Goal: Find specific page/section: Find specific page/section

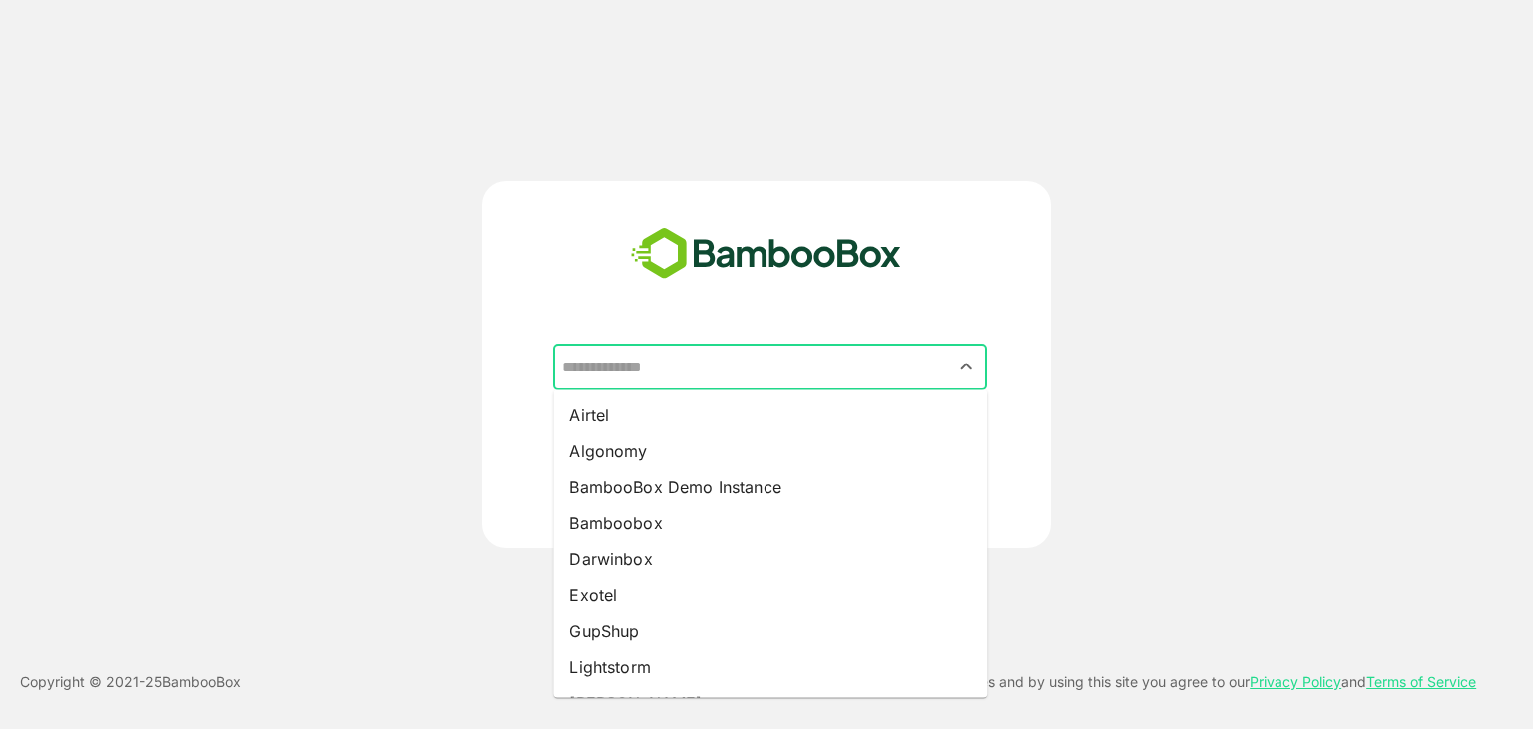
click at [727, 373] on input "text" at bounding box center [770, 367] width 426 height 38
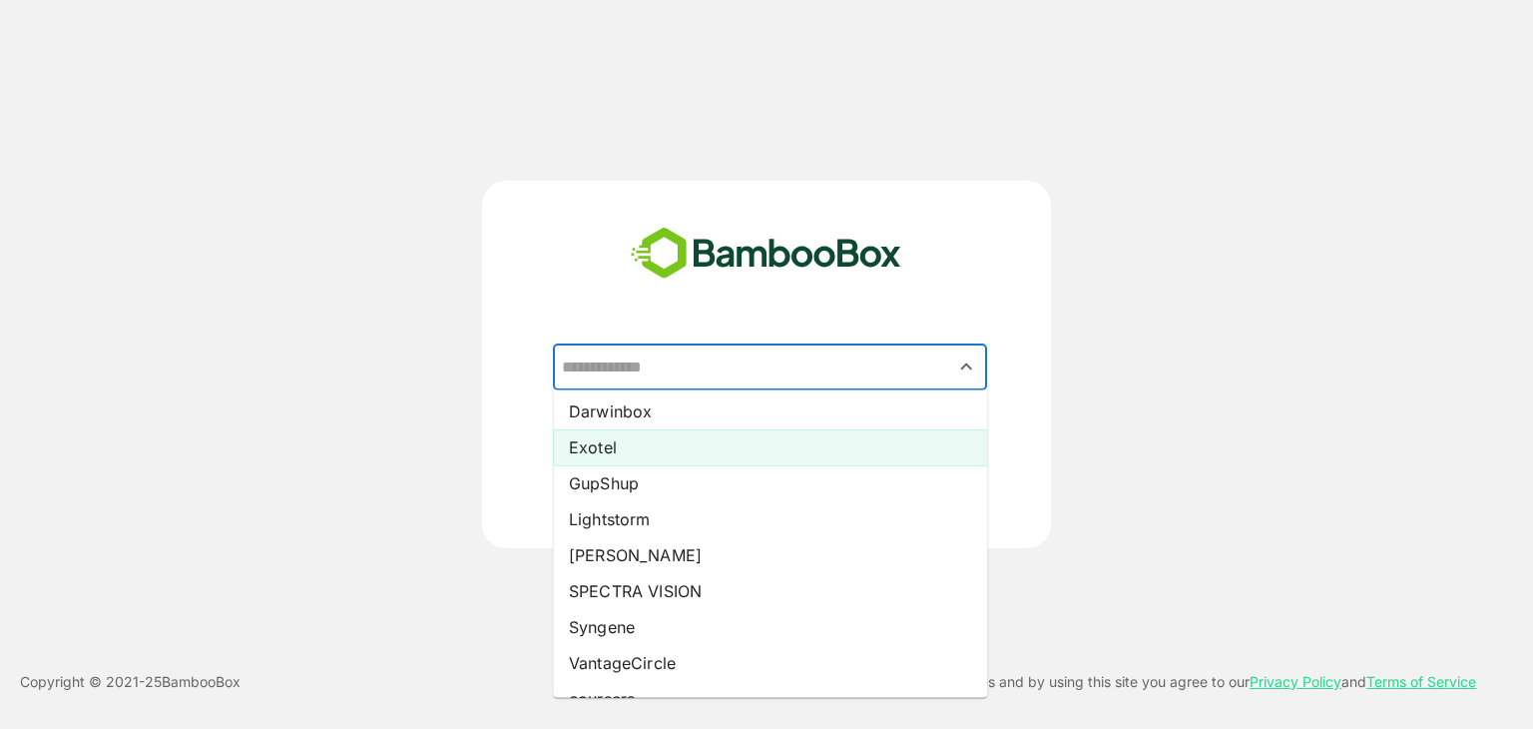
scroll to position [156, 0]
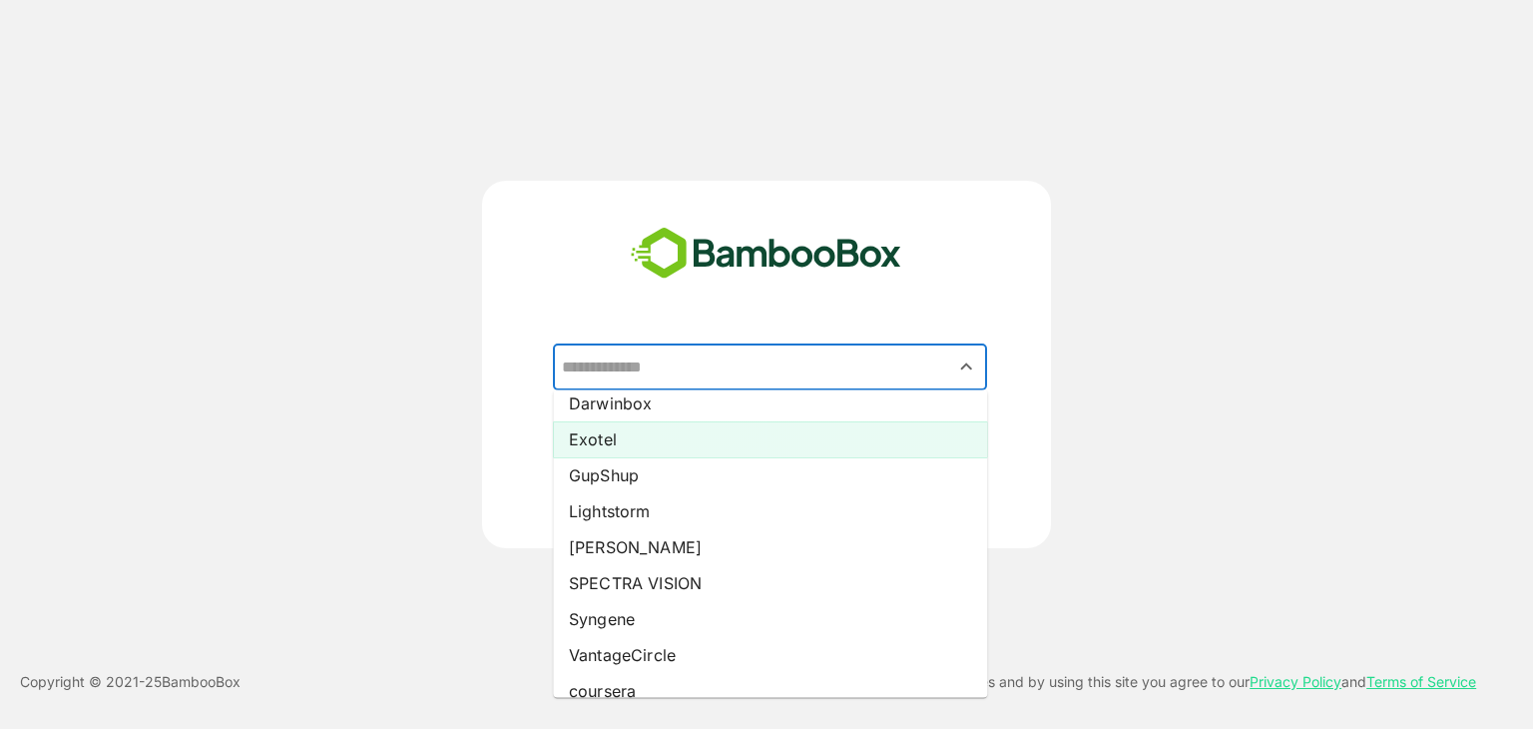
click at [615, 447] on li "Exotel" at bounding box center [770, 439] width 434 height 36
type input "******"
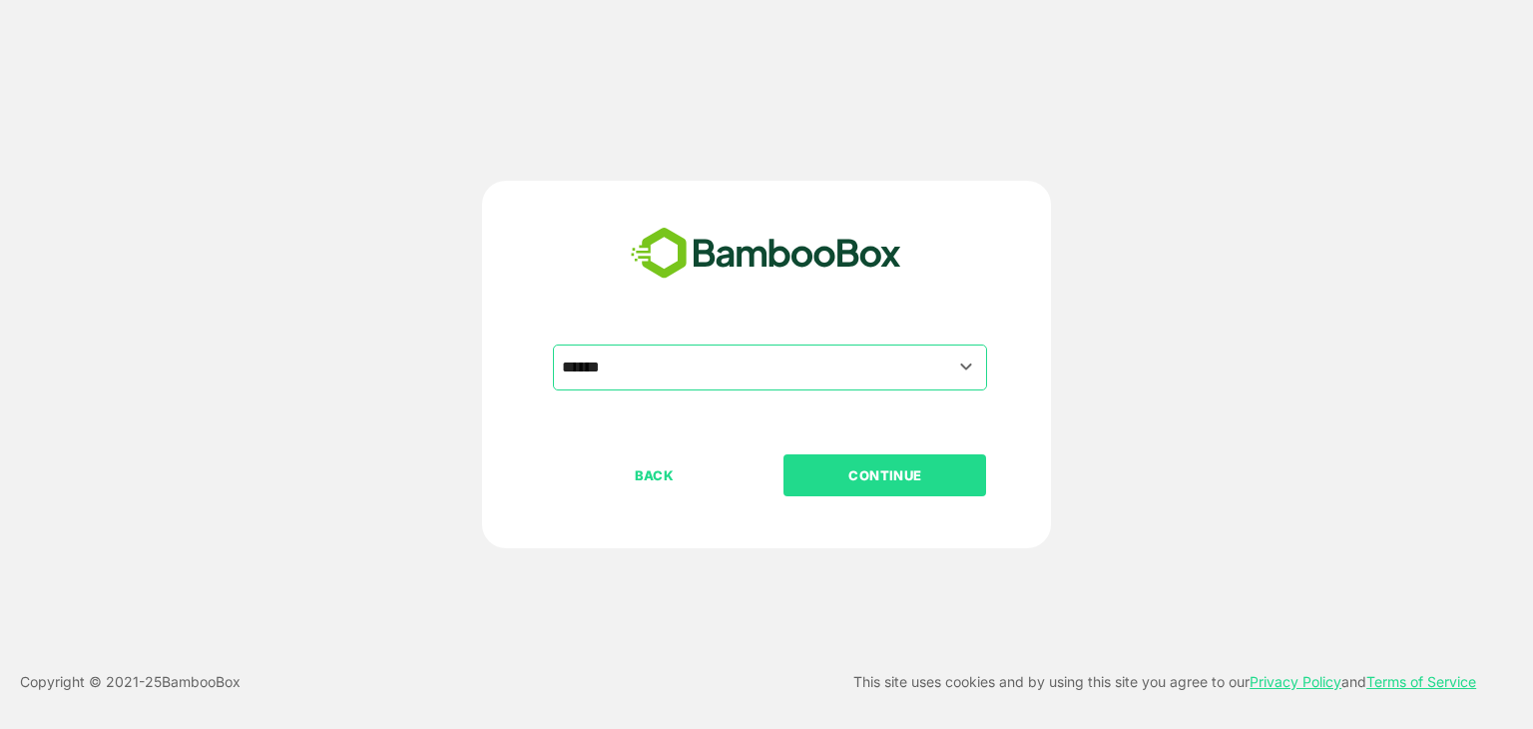
click at [822, 470] on p "CONTINUE" at bounding box center [886, 475] width 200 height 22
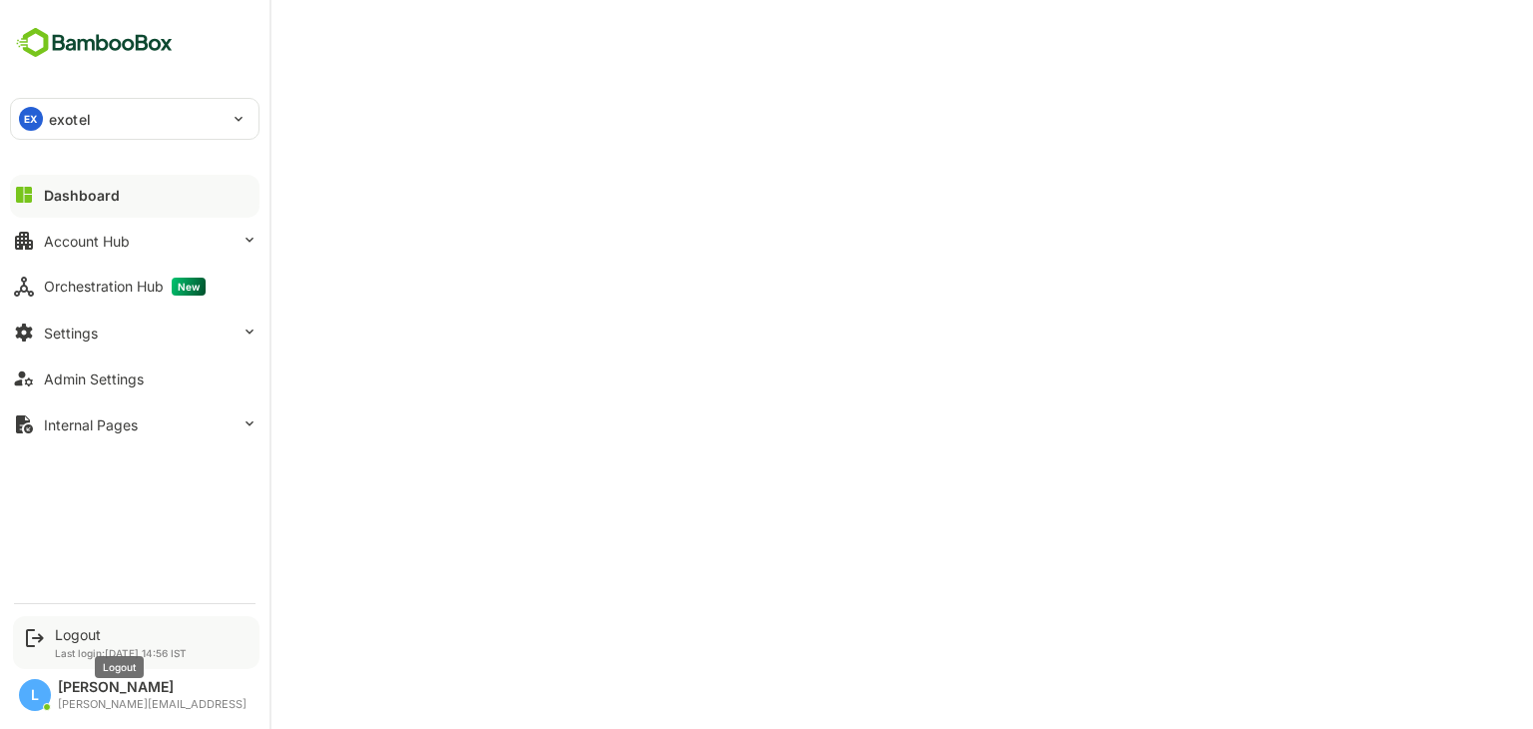
click at [67, 629] on div "Logout" at bounding box center [121, 634] width 132 height 17
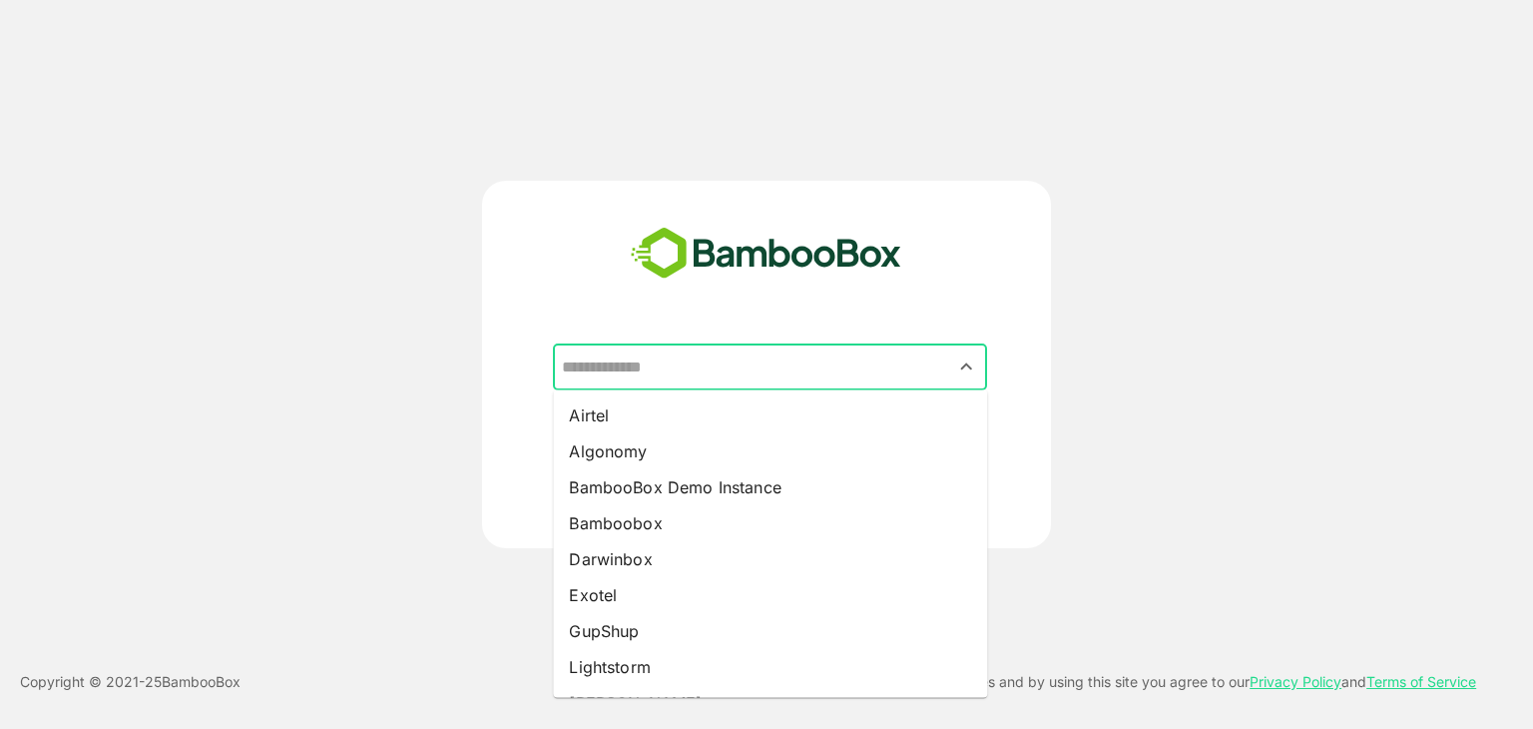
click at [732, 358] on input "text" at bounding box center [770, 367] width 426 height 38
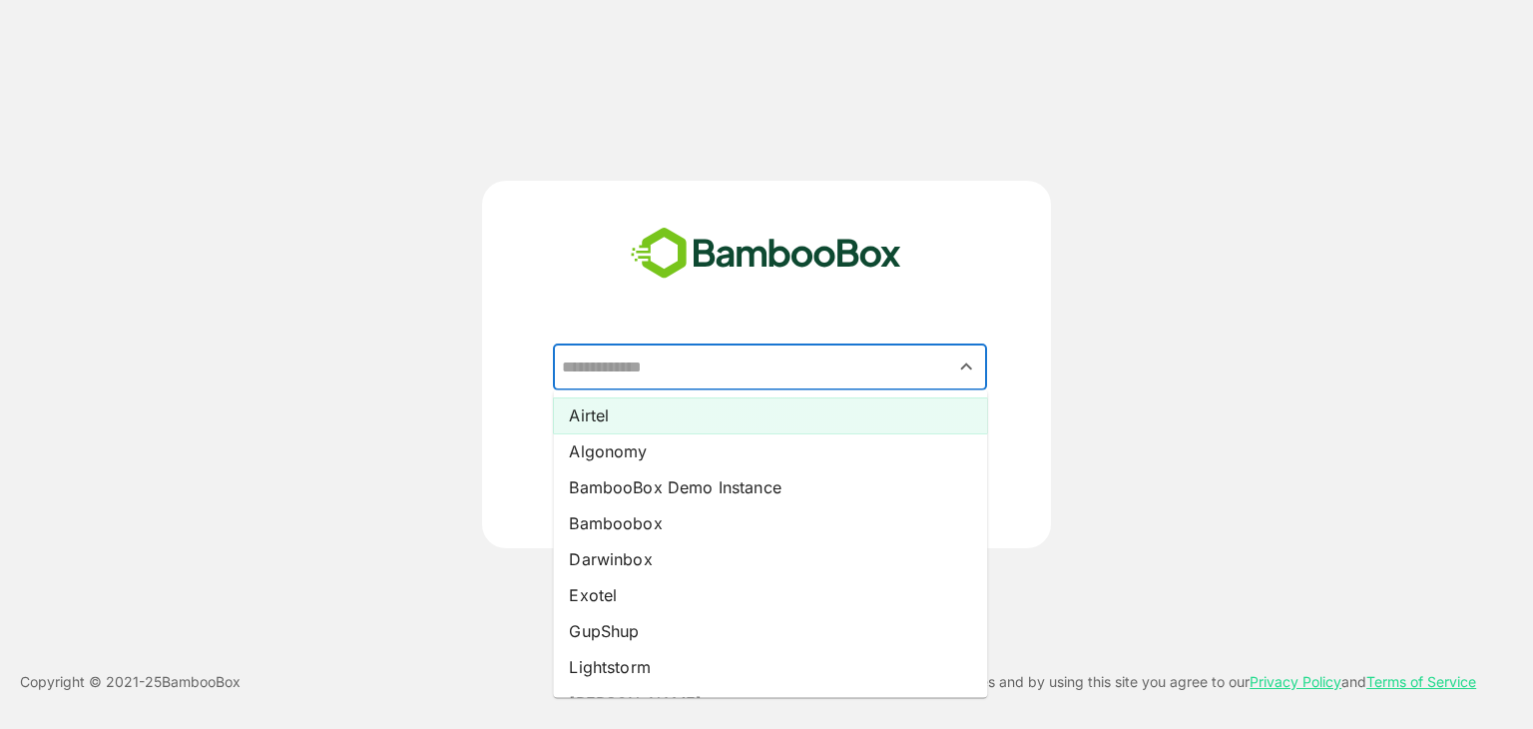
click at [676, 411] on li "Airtel" at bounding box center [770, 415] width 434 height 36
type input "******"
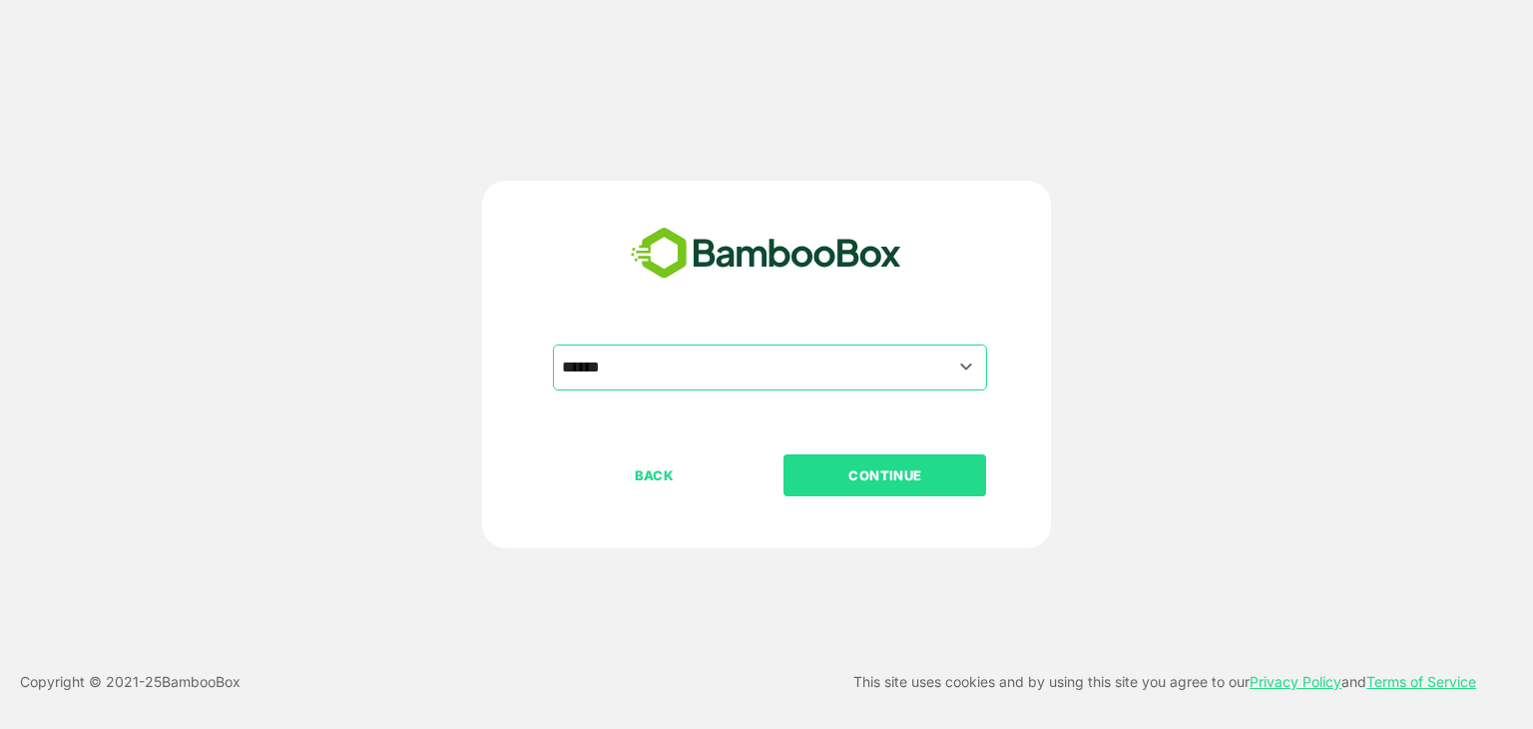
click at [903, 466] on p "CONTINUE" at bounding box center [886, 475] width 200 height 22
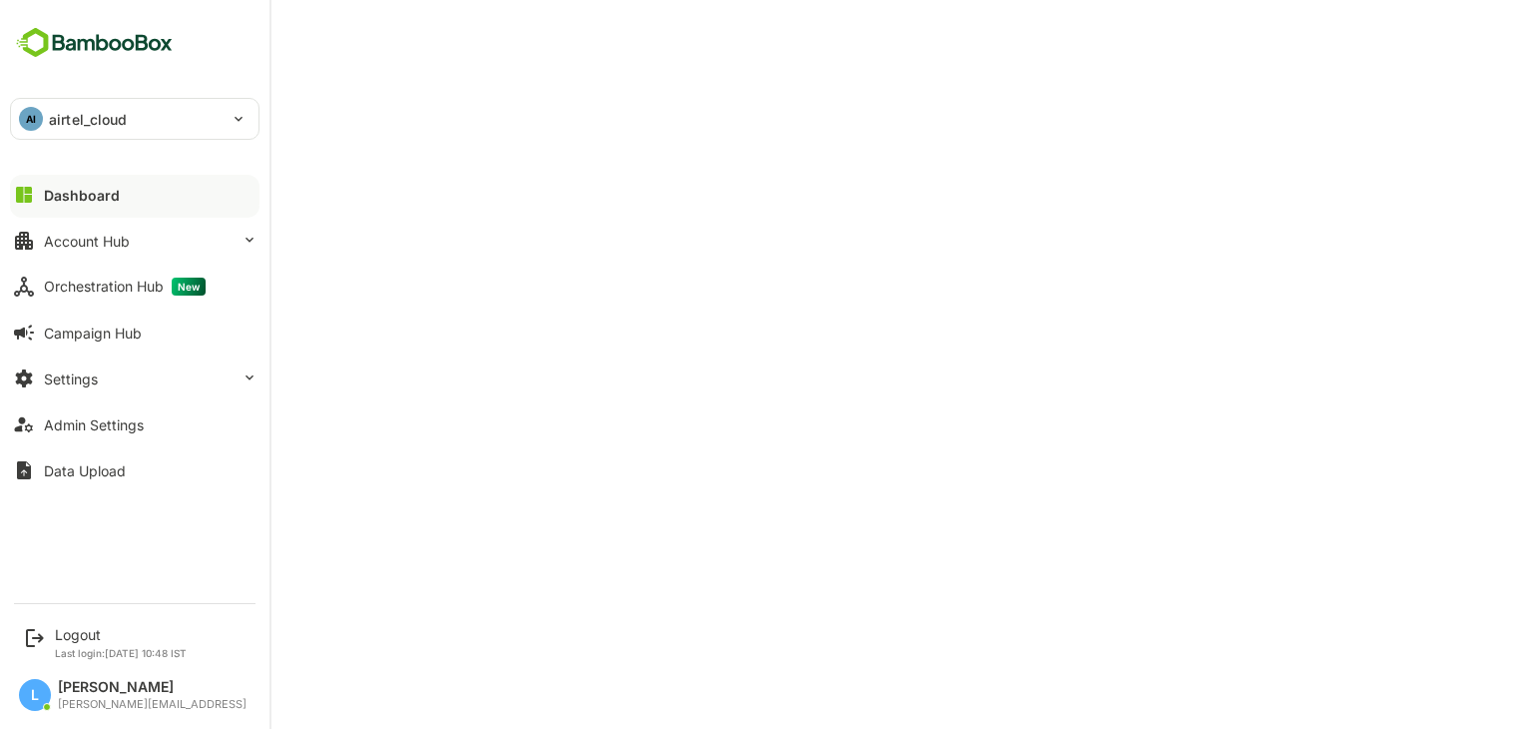
click at [87, 121] on p "airtel_cloud" at bounding box center [88, 119] width 79 height 21
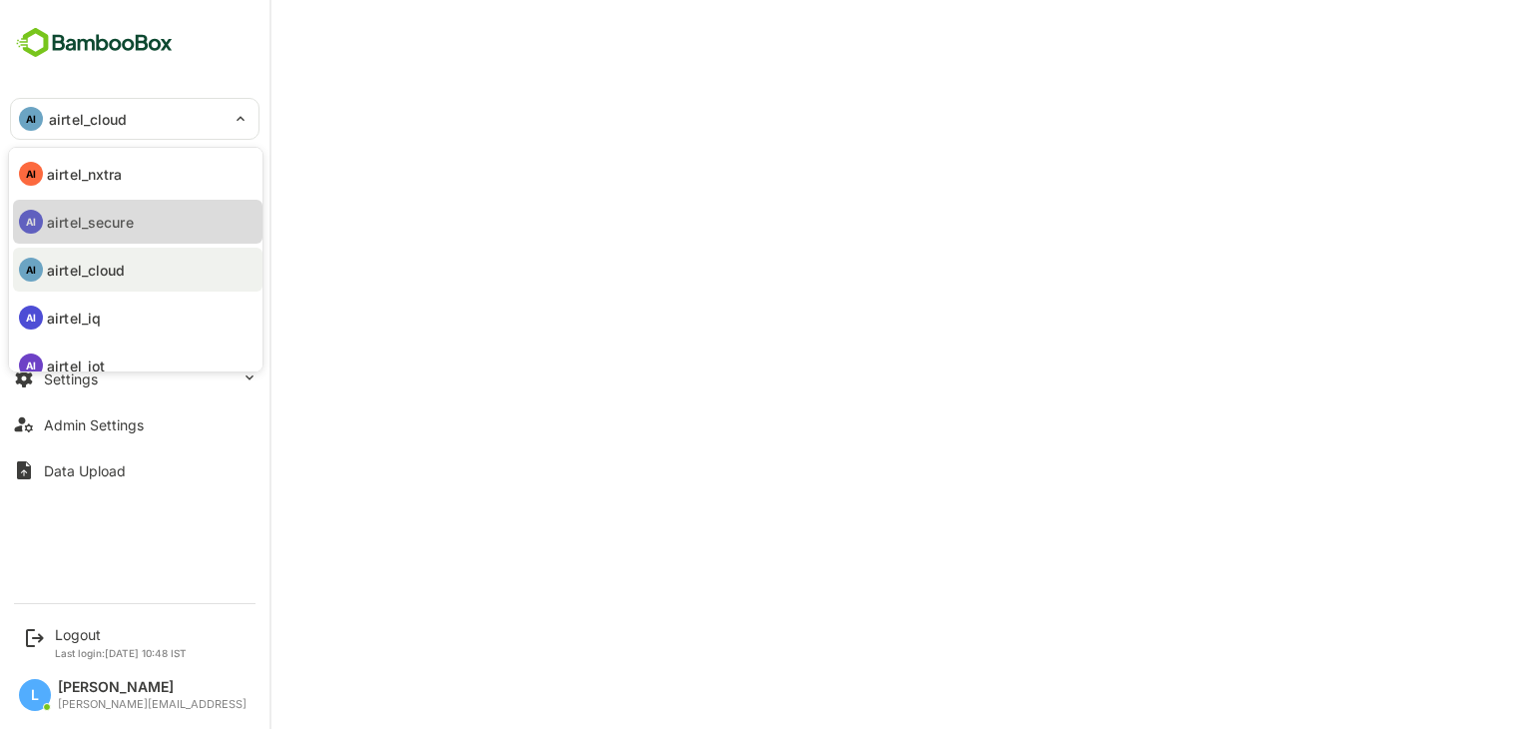
click at [101, 217] on p "airtel_secure" at bounding box center [90, 222] width 87 height 21
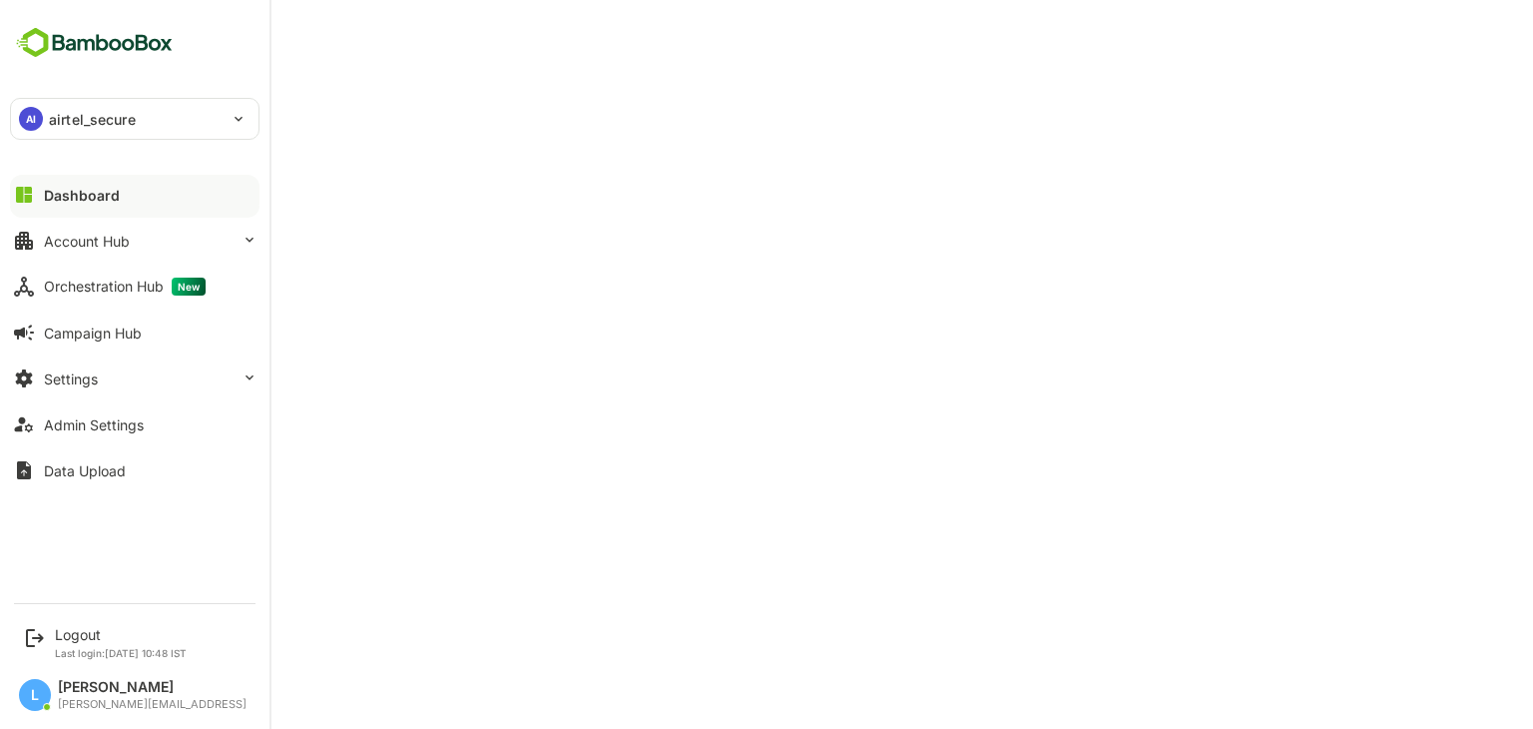
click at [47, 110] on div "AI airtel_secure" at bounding box center [123, 119] width 224 height 40
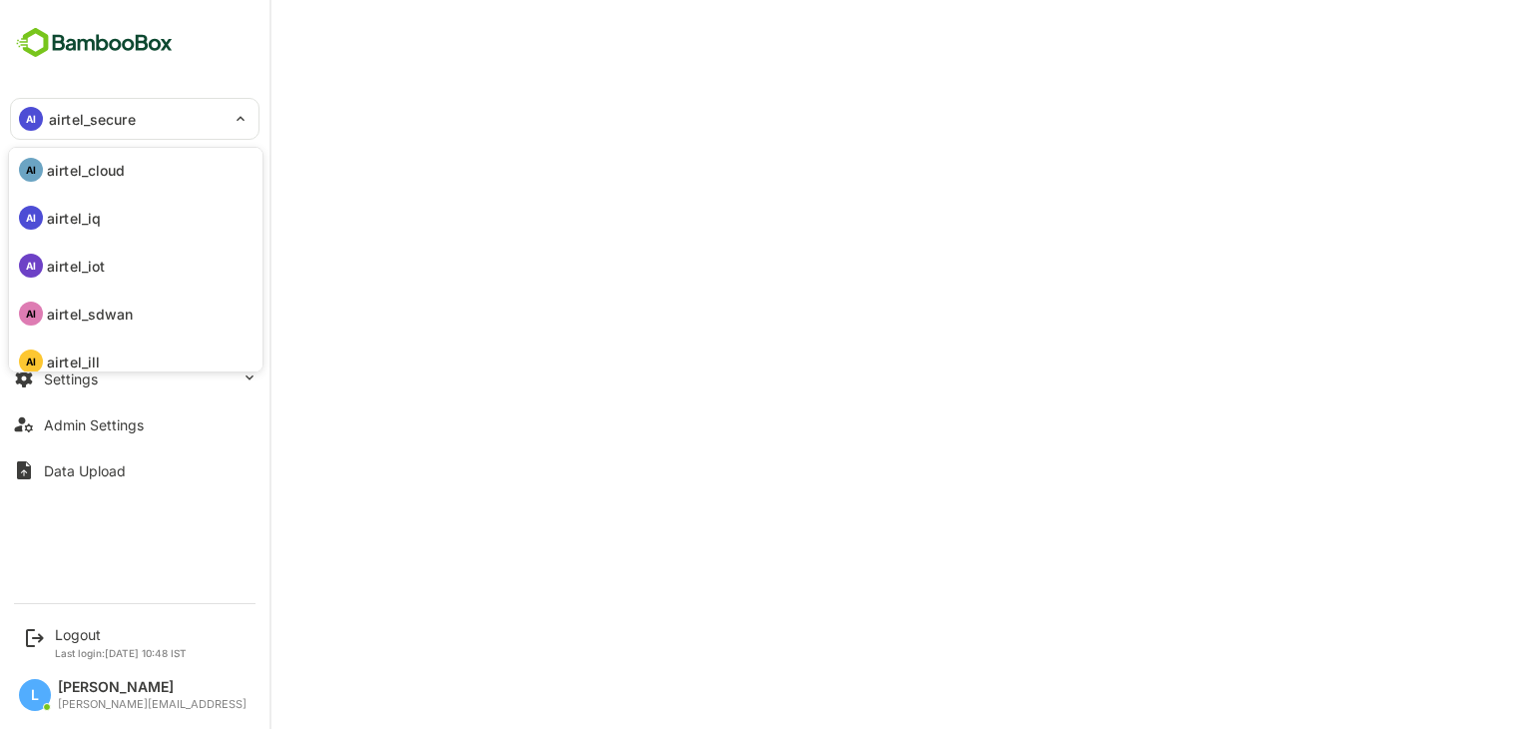
scroll to position [103, 0]
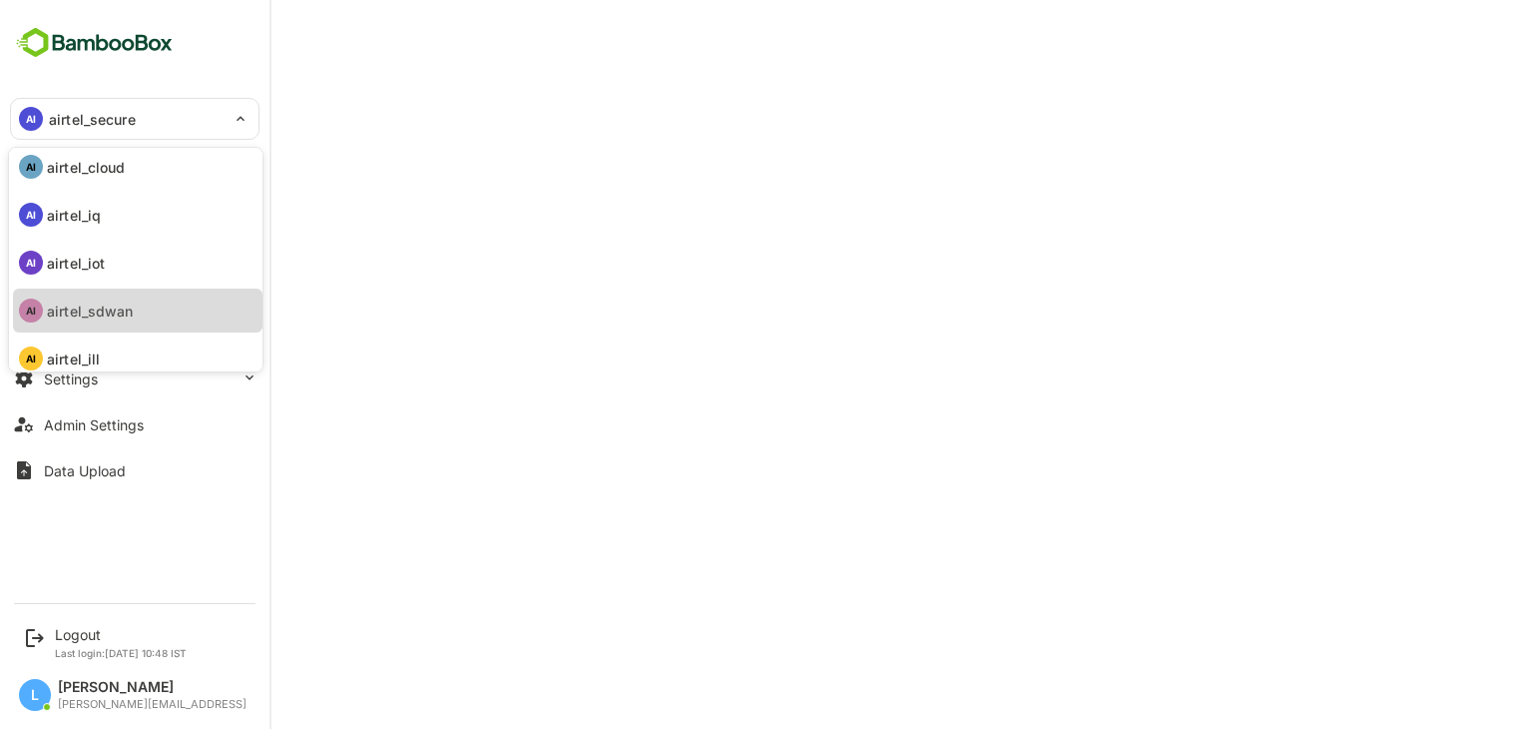
click at [96, 317] on p "airtel_sdwan" at bounding box center [90, 310] width 87 height 21
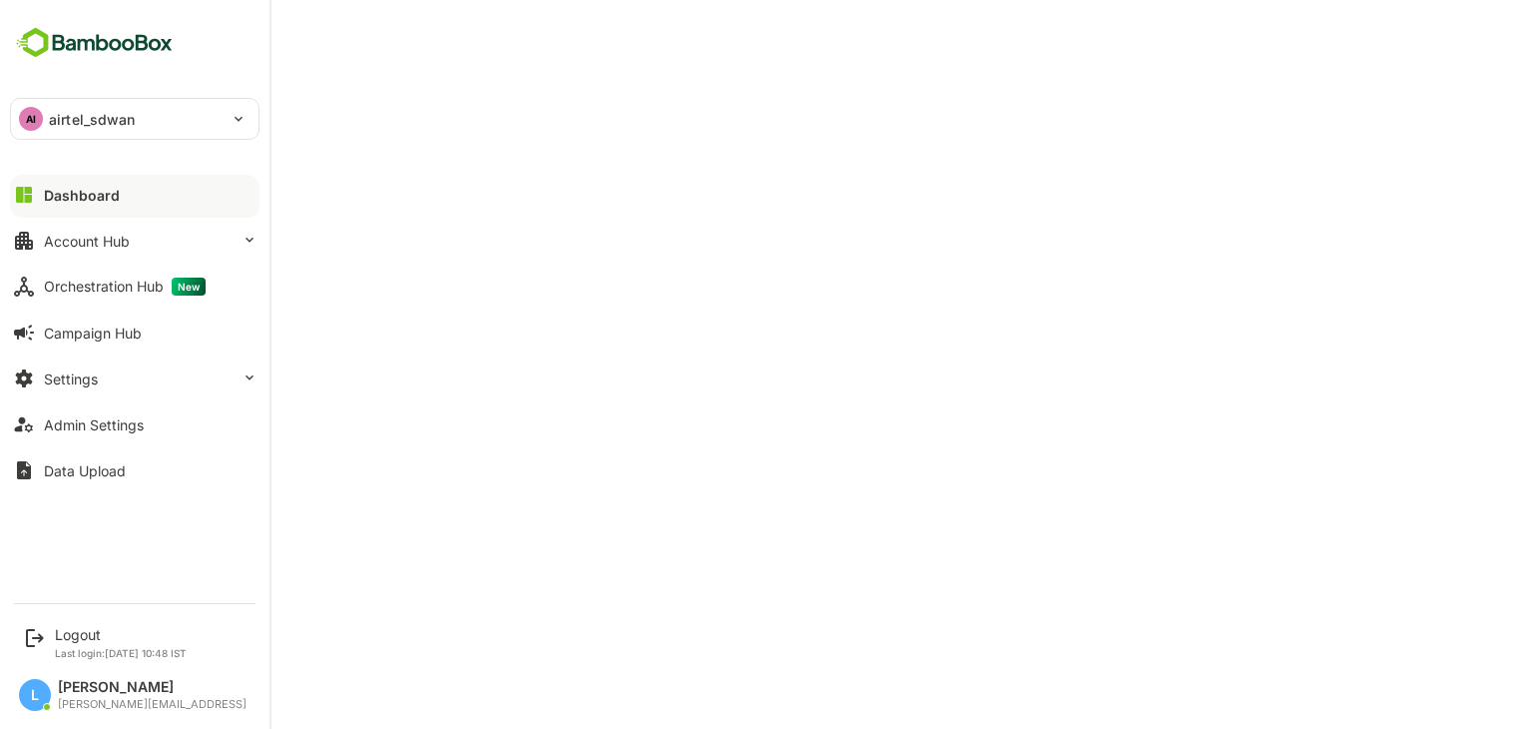
click at [136, 126] on div "AI airtel_sdwan" at bounding box center [123, 119] width 224 height 40
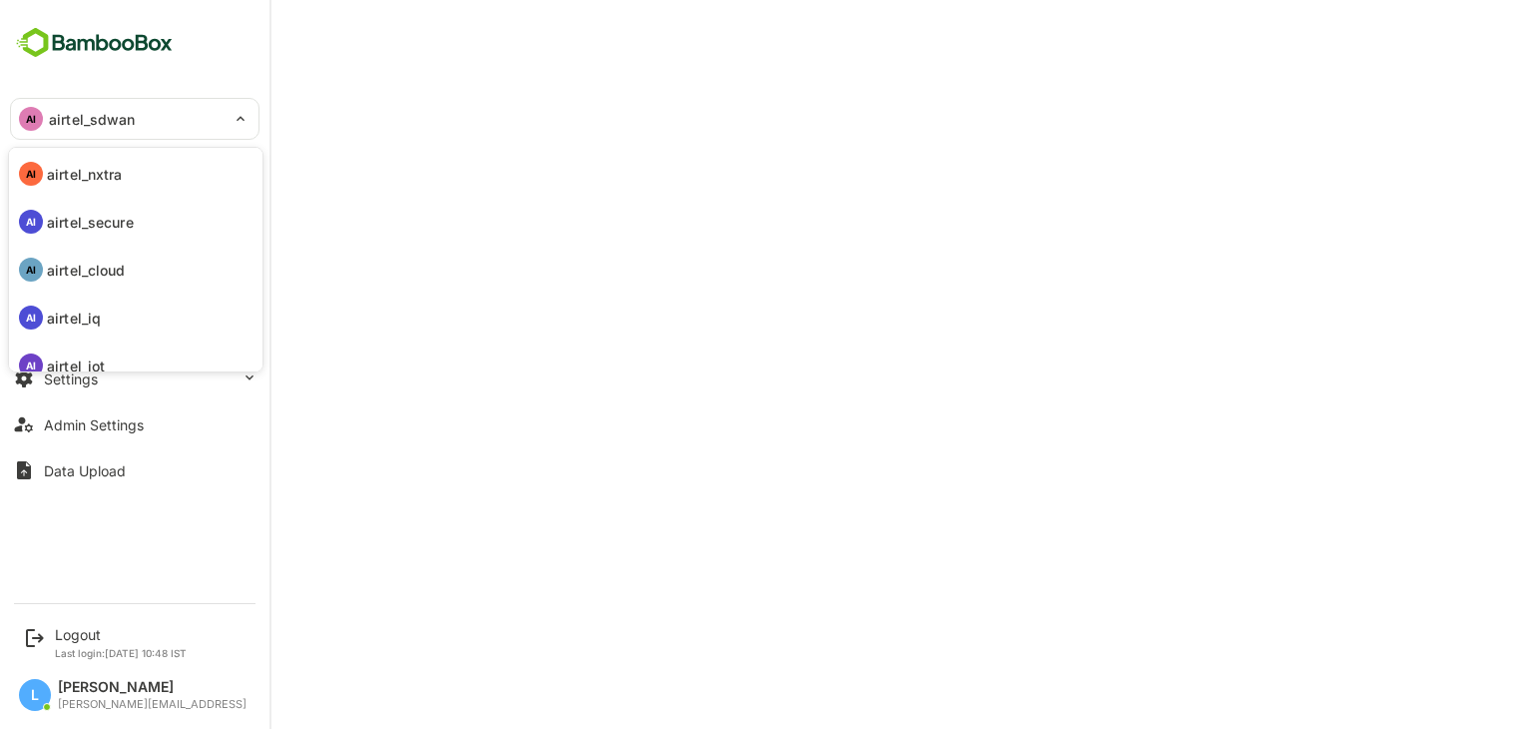
scroll to position [154, 0]
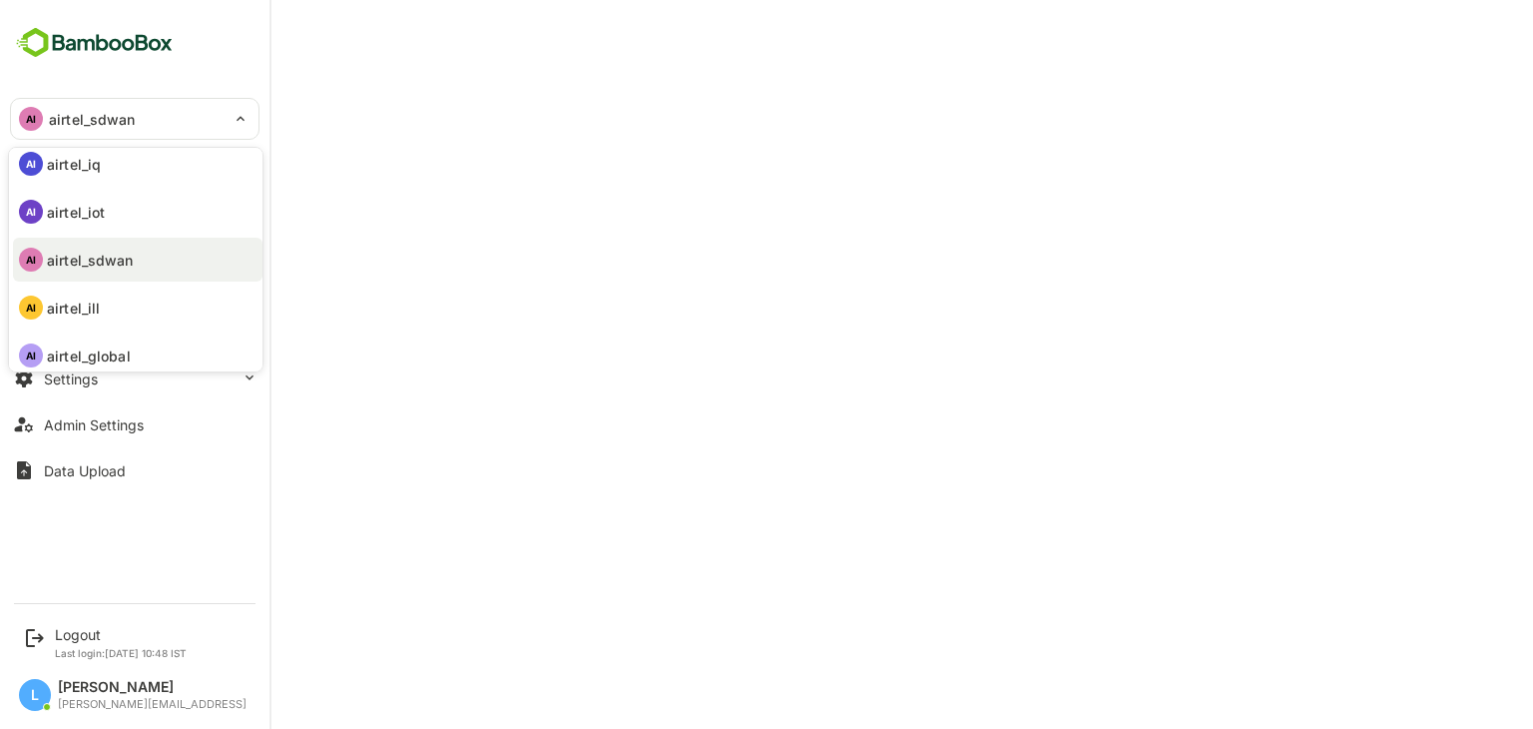
click at [555, 521] on div at bounding box center [766, 364] width 1533 height 729
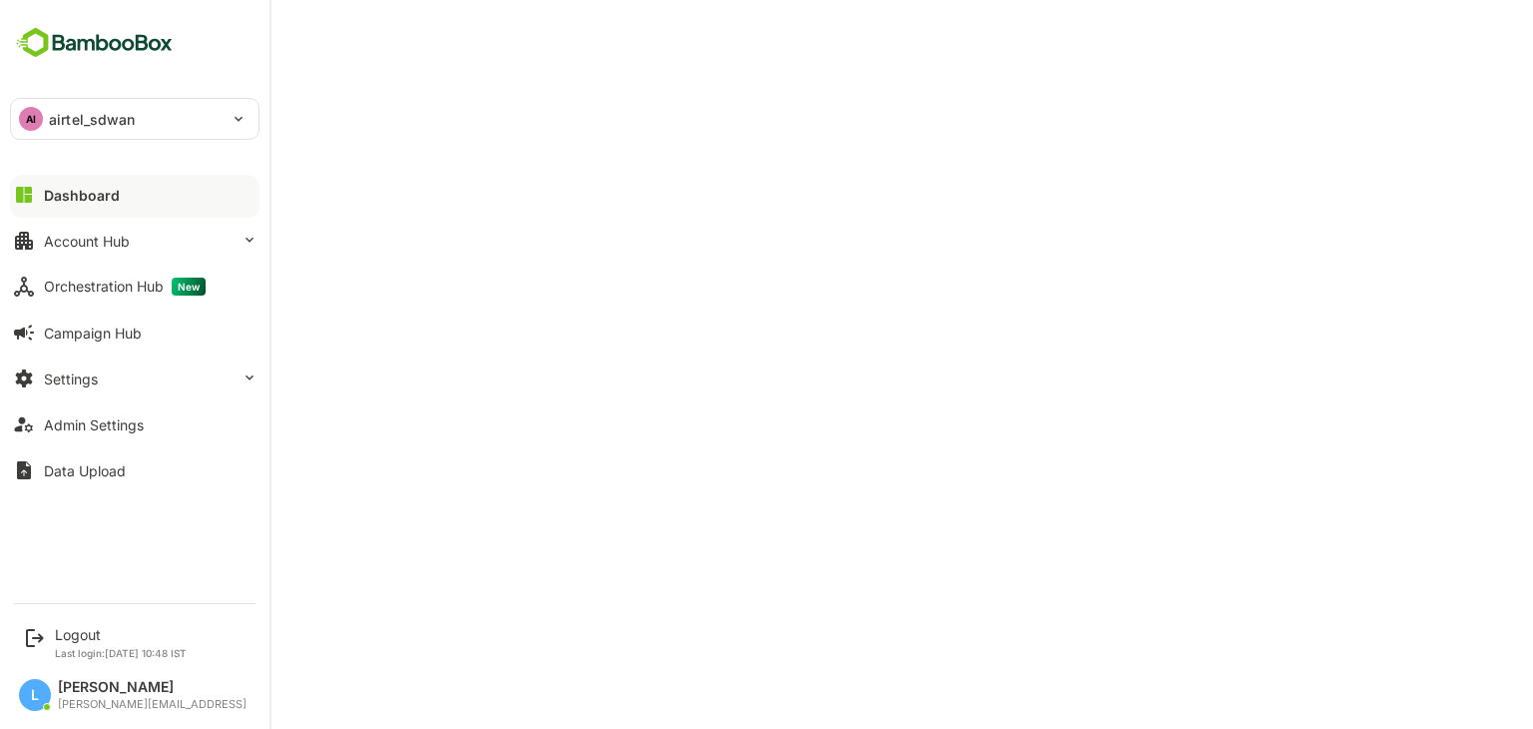
click at [72, 116] on p "airtel_sdwan" at bounding box center [92, 119] width 87 height 21
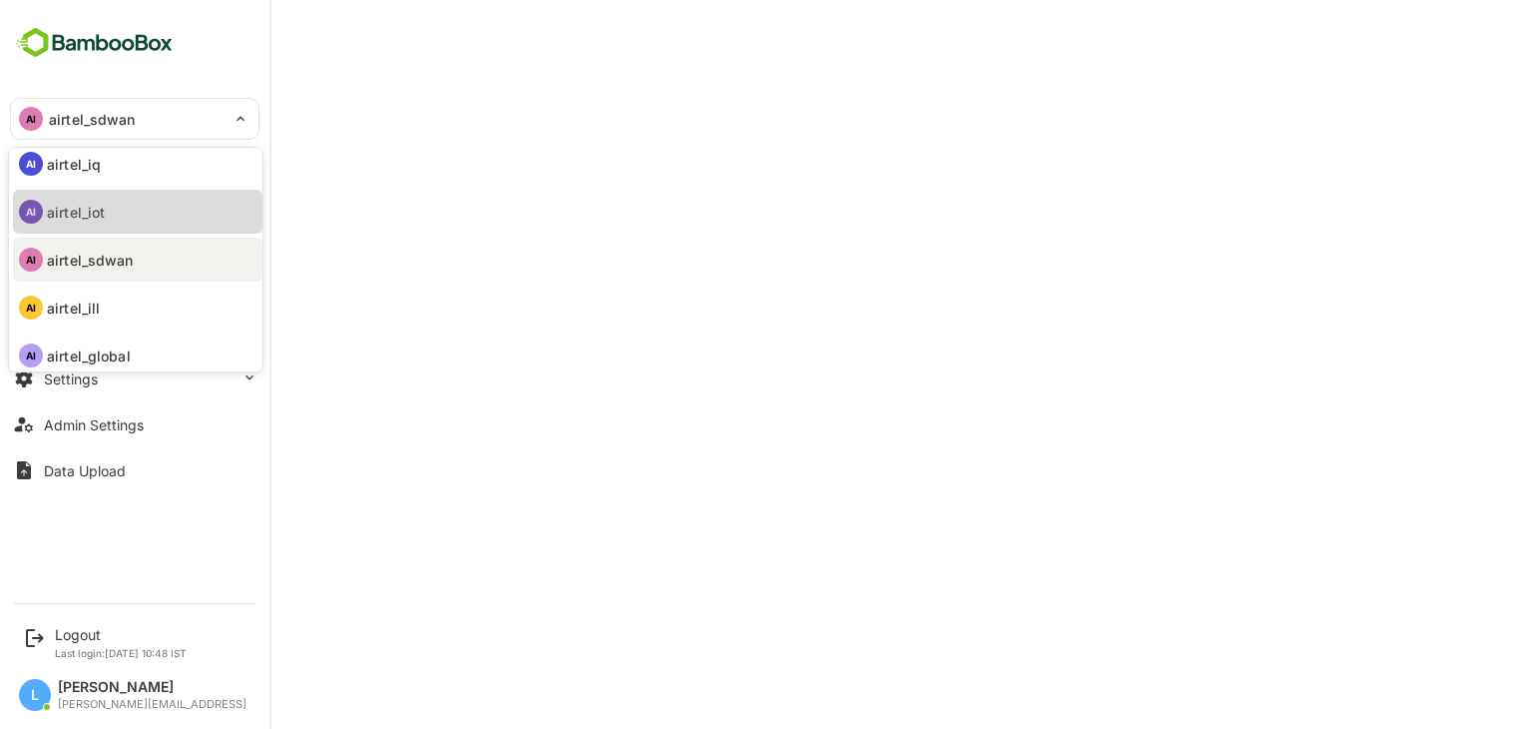
drag, startPoint x: 101, startPoint y: 288, endPoint x: 68, endPoint y: 201, distance: 93.8
click at [68, 201] on li "AI airtel_iot" at bounding box center [138, 212] width 250 height 44
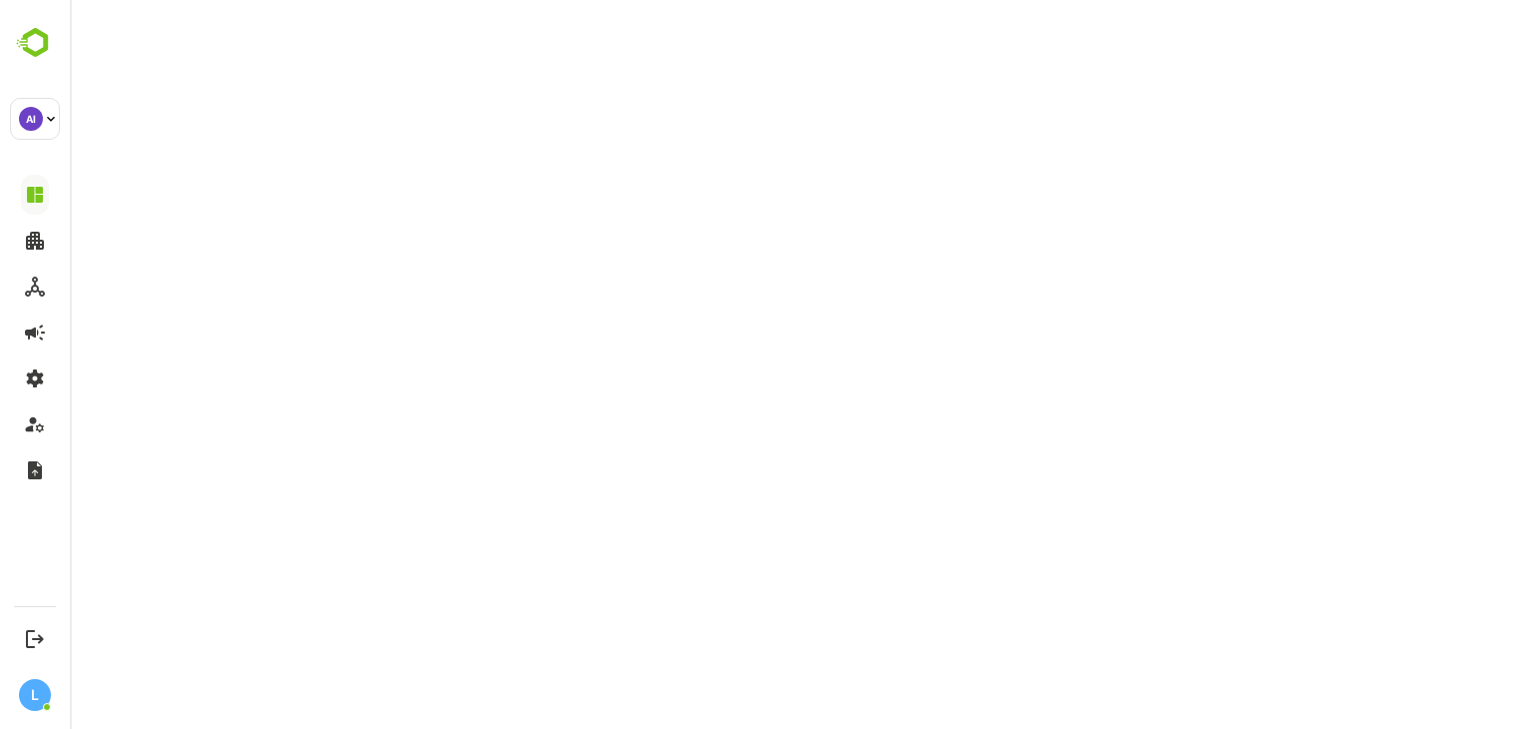
click at [68, 196] on li "AI airtel_iot" at bounding box center [136, 183] width 188 height 25
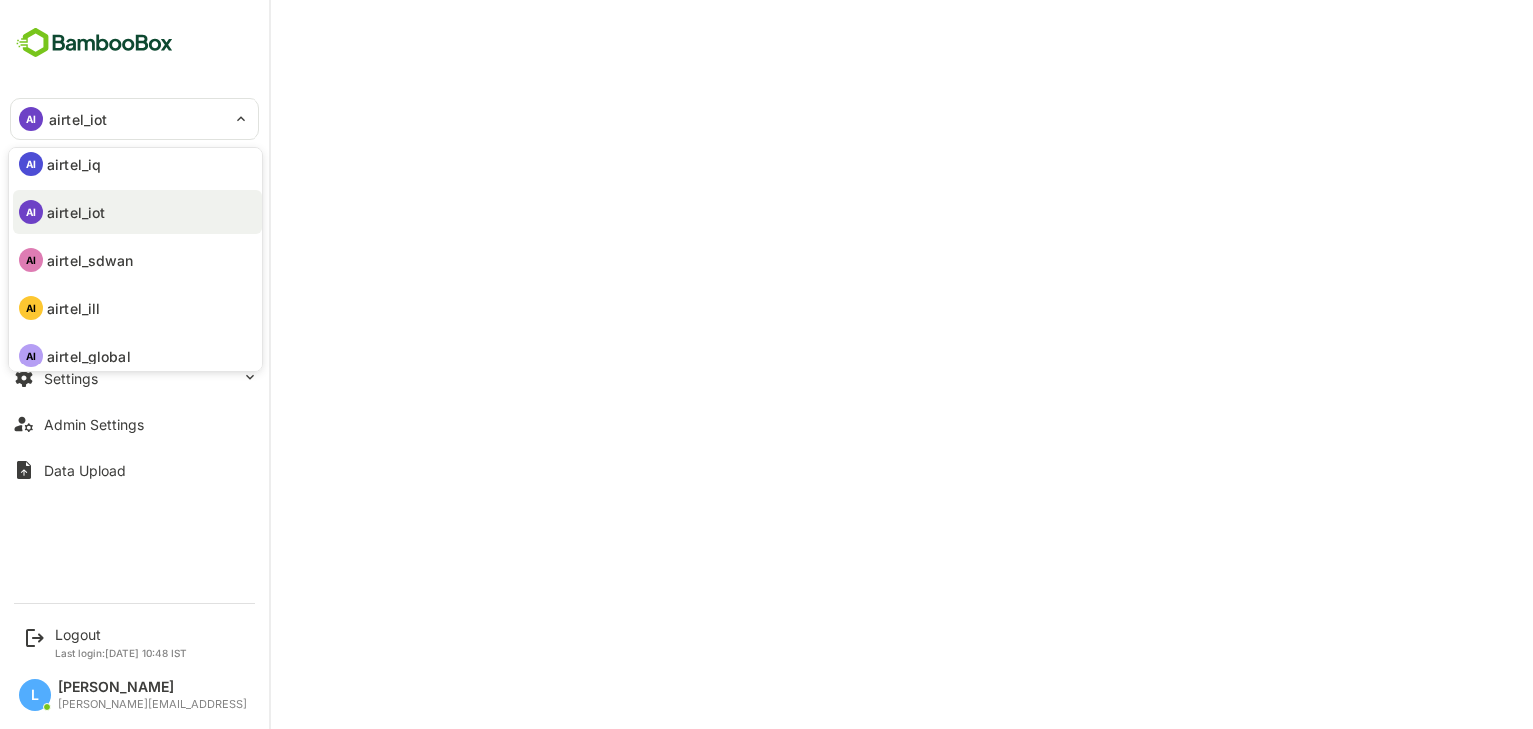
scroll to position [0, 0]
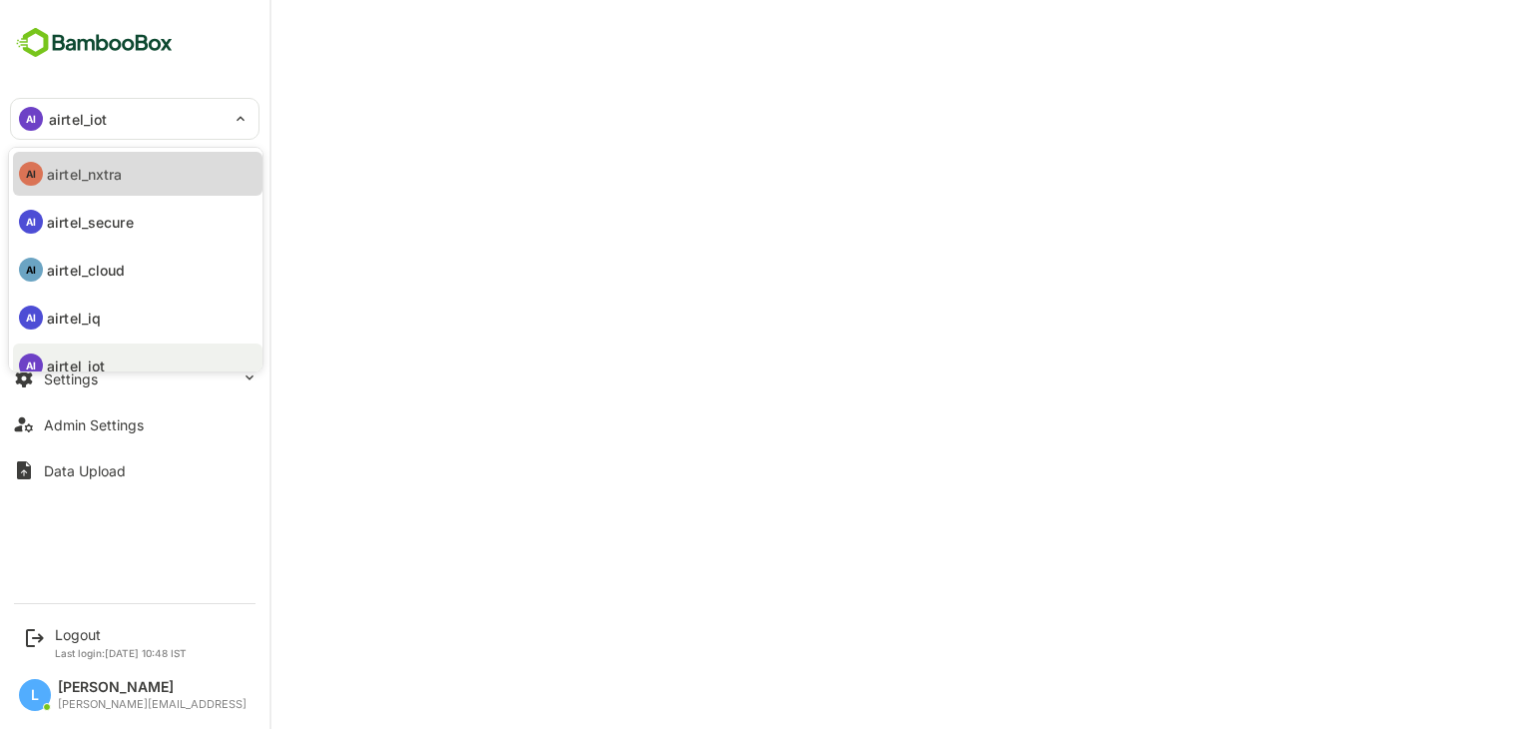
click at [152, 165] on li "AI airtel_nxtra" at bounding box center [138, 174] width 250 height 44
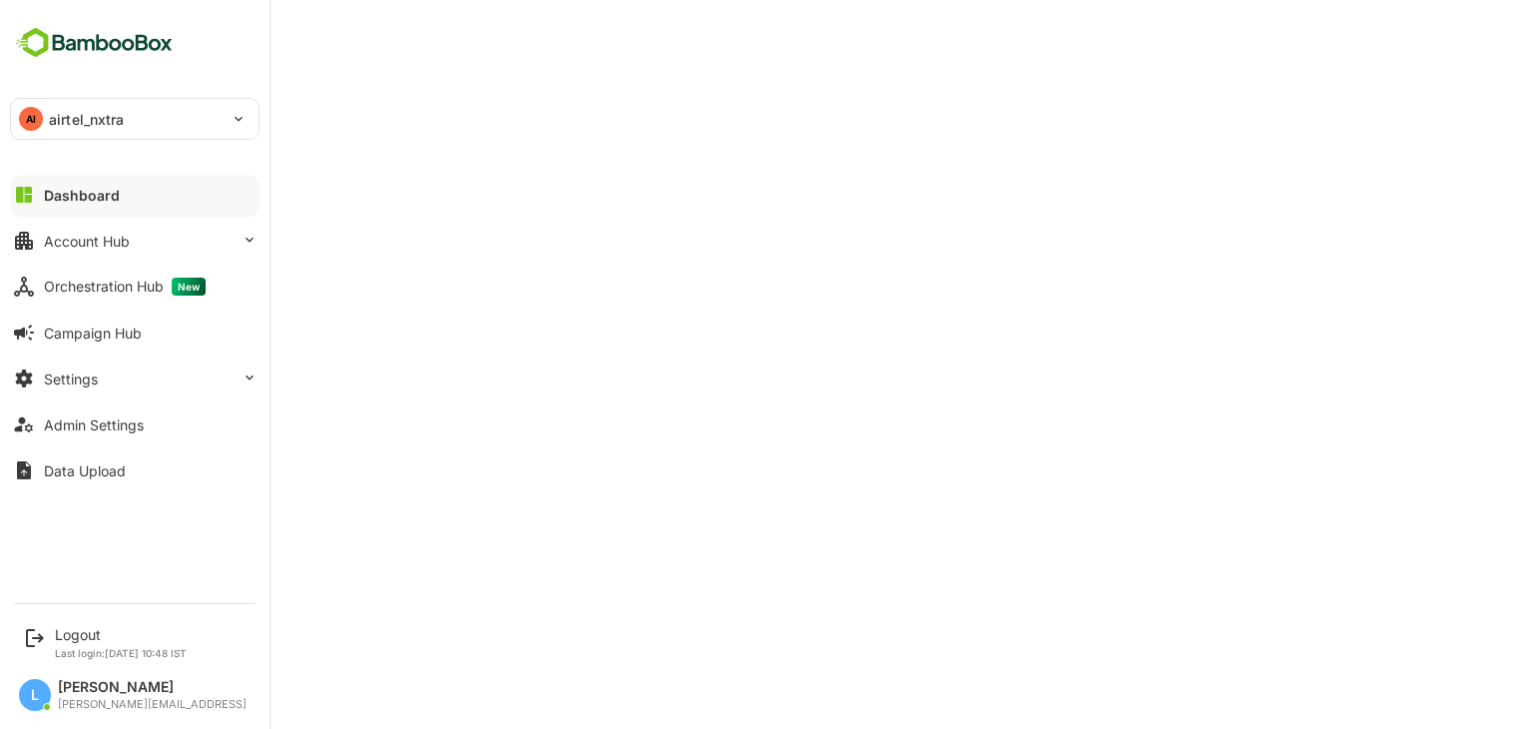
click at [56, 112] on p "airtel_nxtra" at bounding box center [87, 119] width 76 height 21
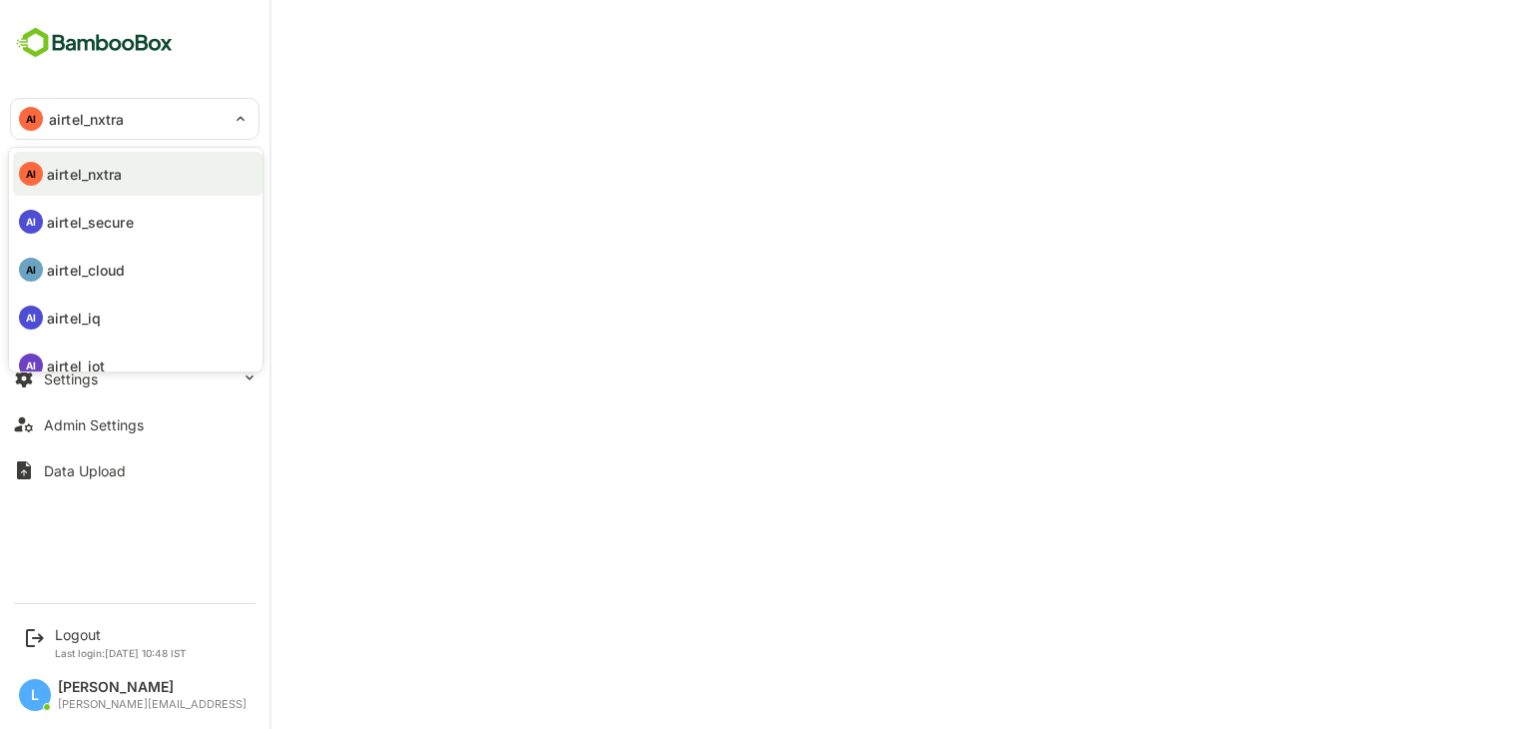
scroll to position [164, 0]
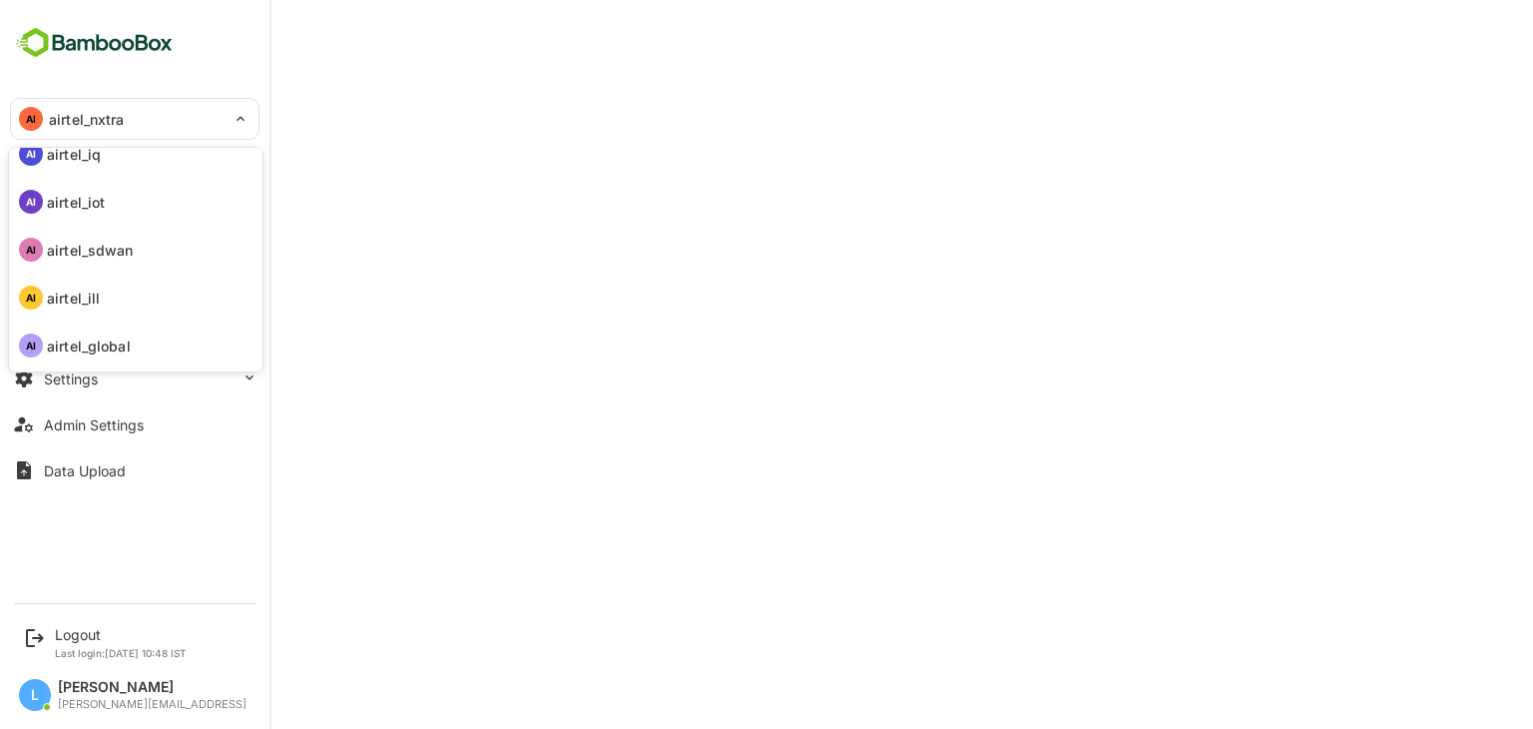
click at [94, 299] on p "airtel_ill" at bounding box center [73, 297] width 53 height 21
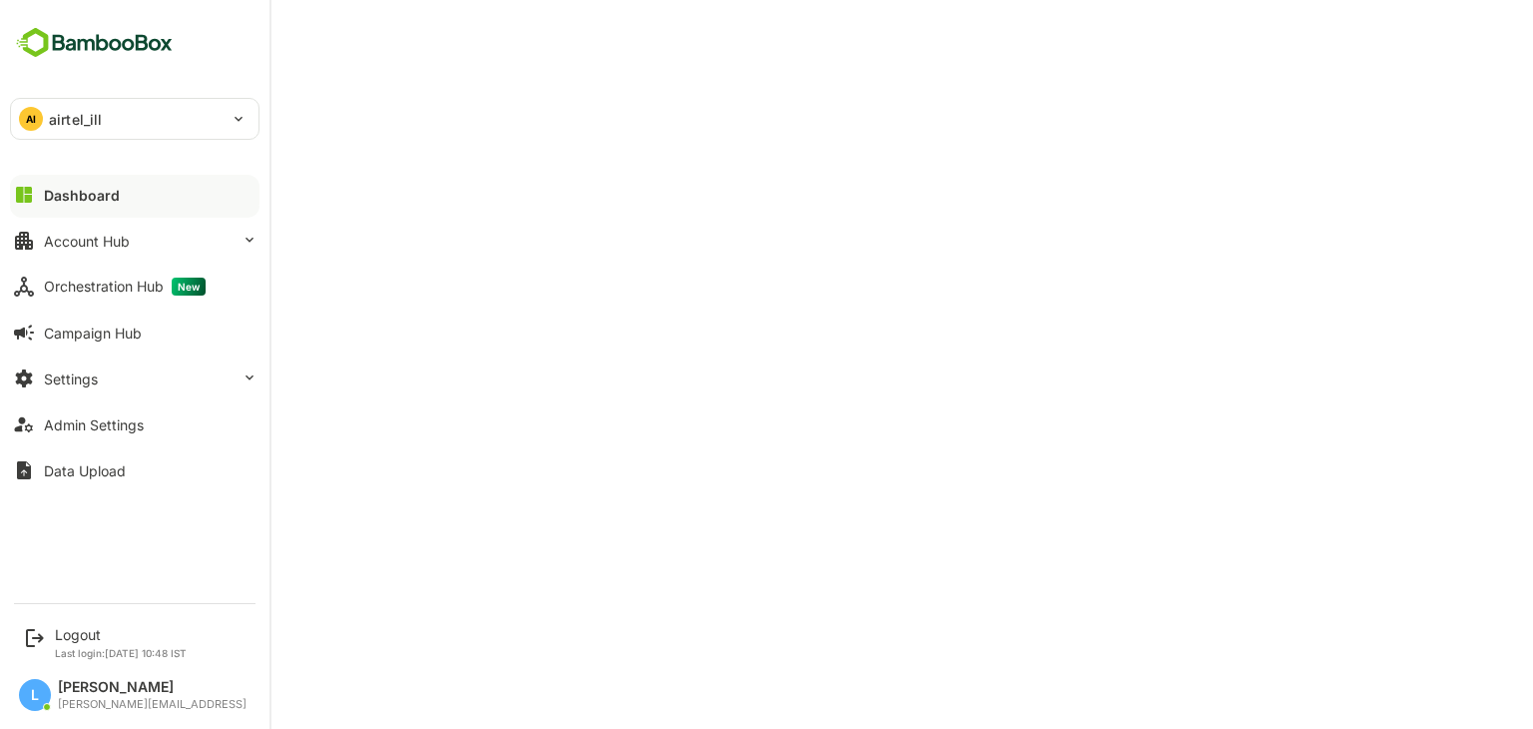
click at [46, 113] on div "AI airtel_ill" at bounding box center [123, 119] width 224 height 40
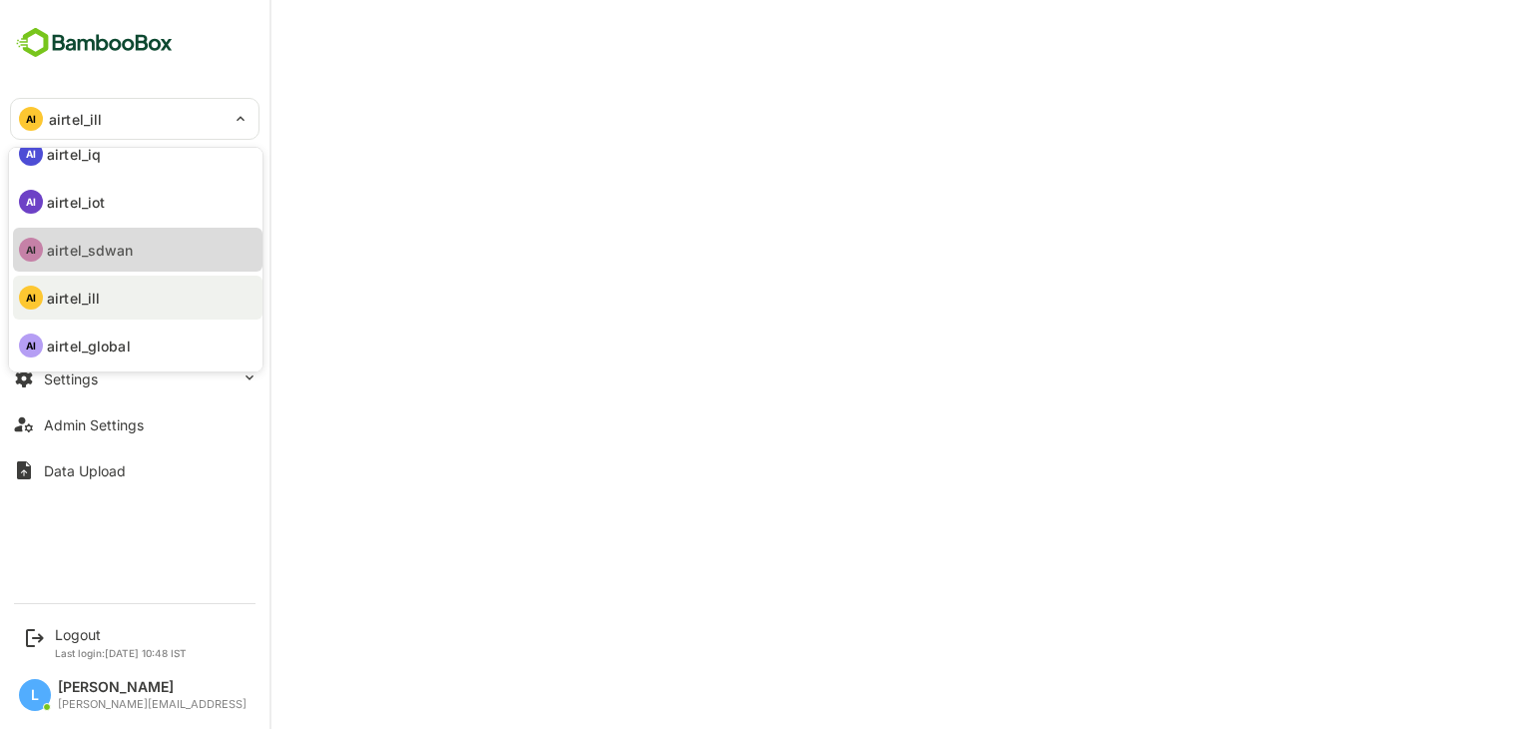
click at [91, 257] on p "airtel_sdwan" at bounding box center [90, 250] width 87 height 21
type input "**********"
